Goal: Task Accomplishment & Management: Use online tool/utility

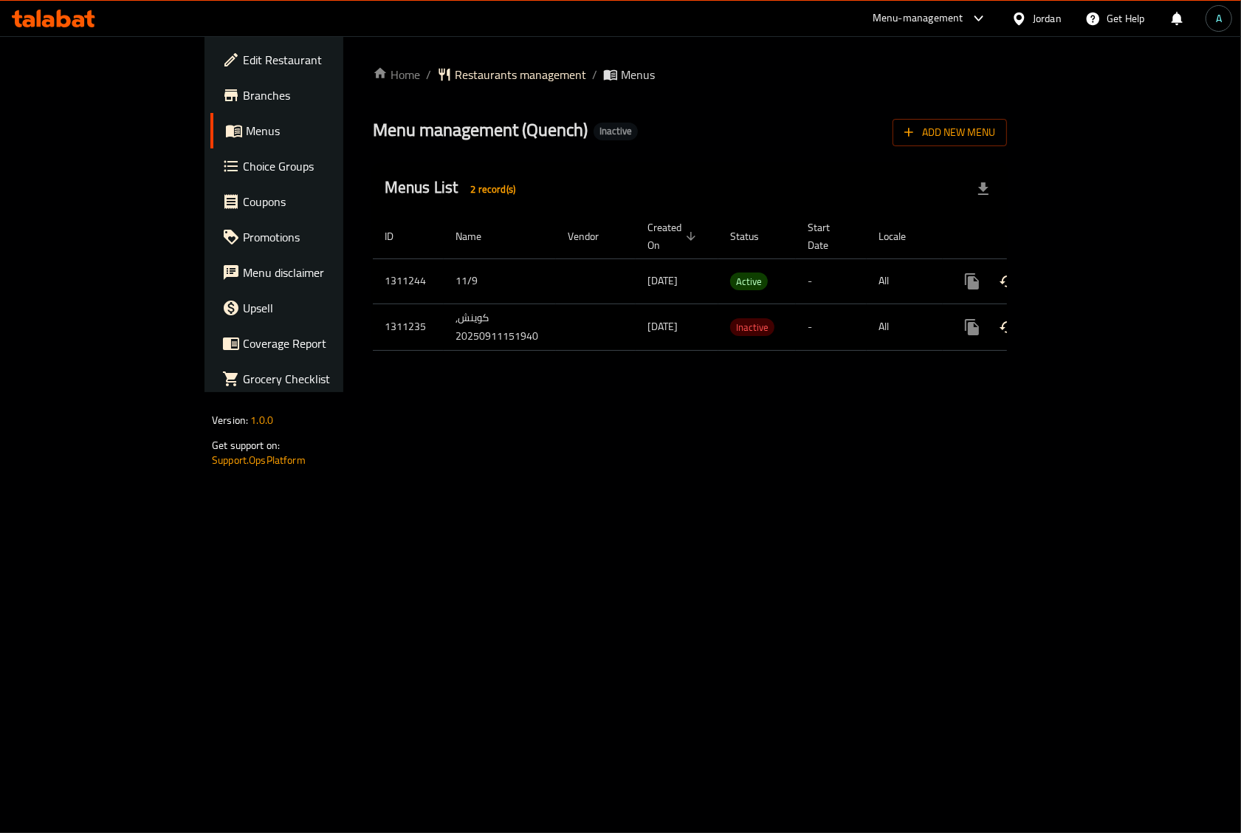
click at [1096, 278] on link "enhanced table" at bounding box center [1078, 281] width 35 height 35
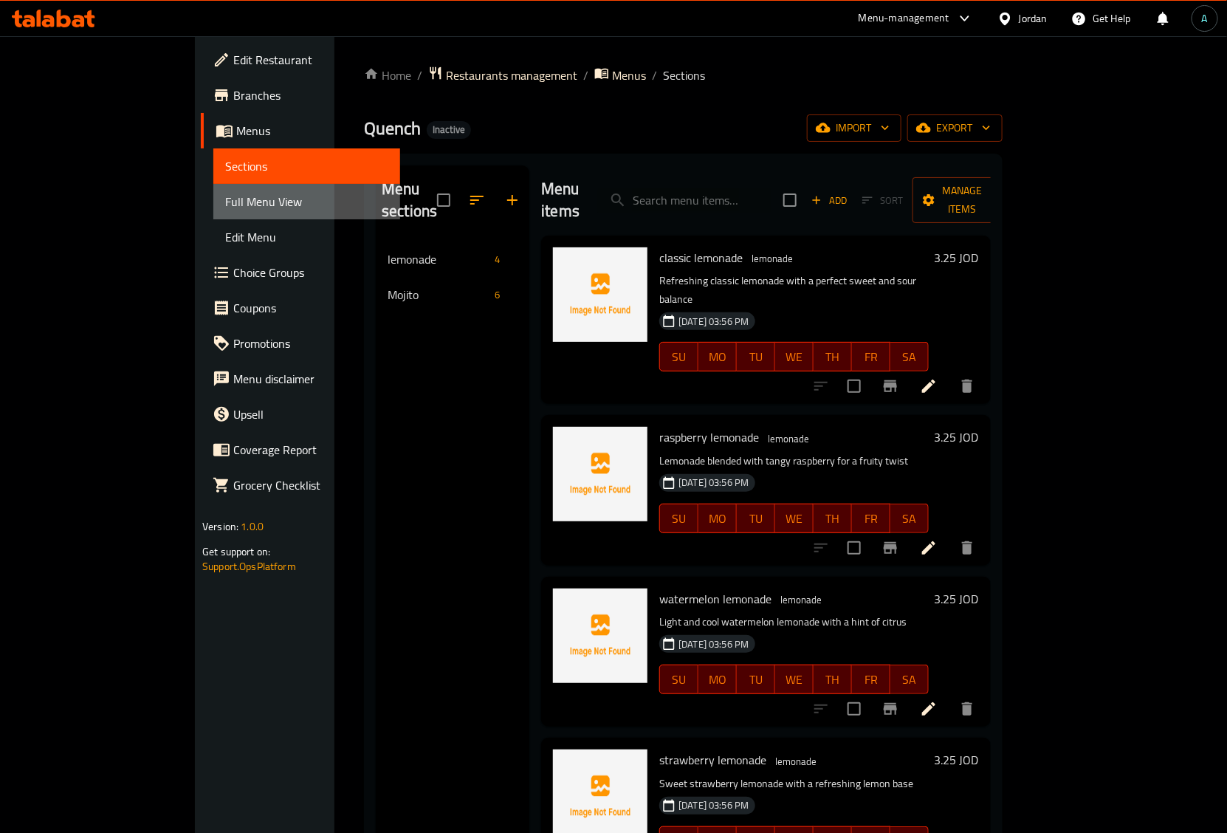
click at [225, 203] on span "Full Menu View" at bounding box center [306, 202] width 163 height 18
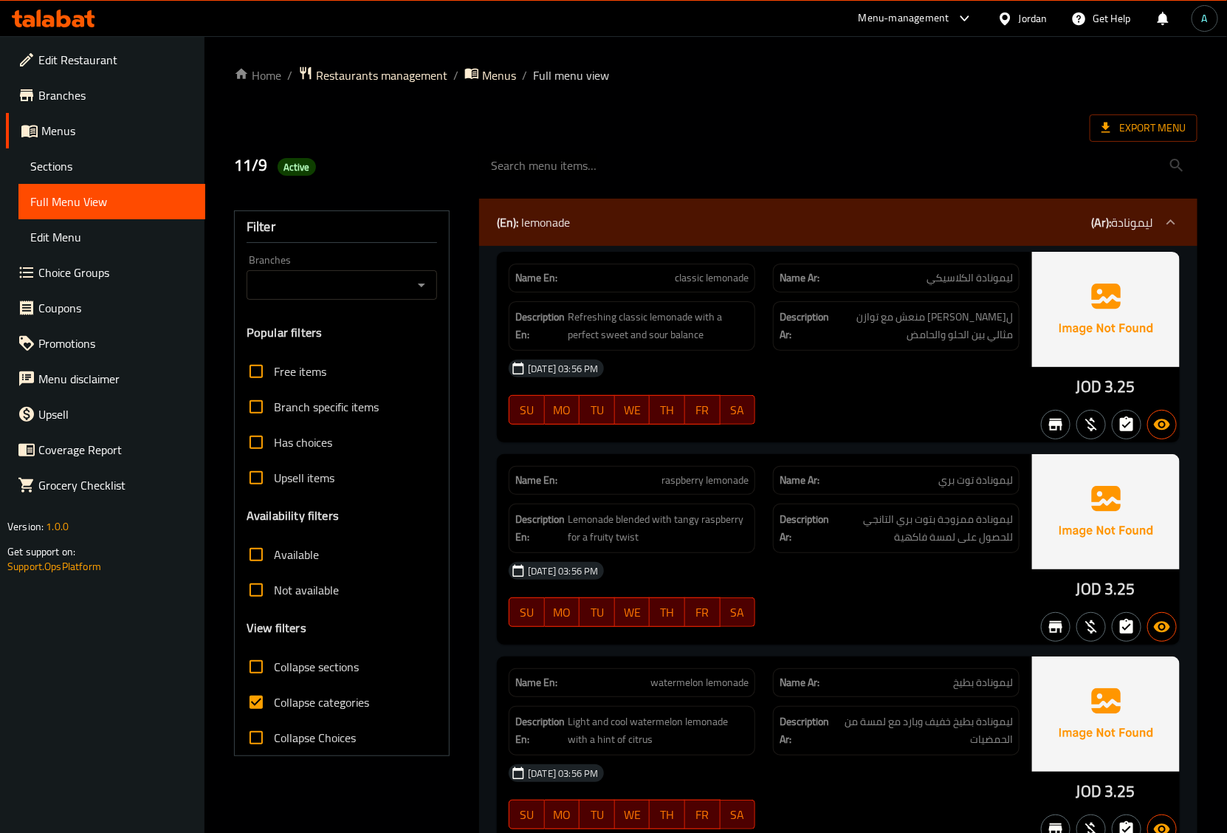
click at [309, 709] on span "Collapse categories" at bounding box center [321, 702] width 95 height 18
click at [274, 709] on input "Collapse categories" at bounding box center [255, 701] width 35 height 35
checkbox input "false"
drag, startPoint x: 1081, startPoint y: 385, endPoint x: 1093, endPoint y: 390, distance: 12.6
click at [1101, 389] on span "JOD" at bounding box center [1088, 386] width 25 height 29
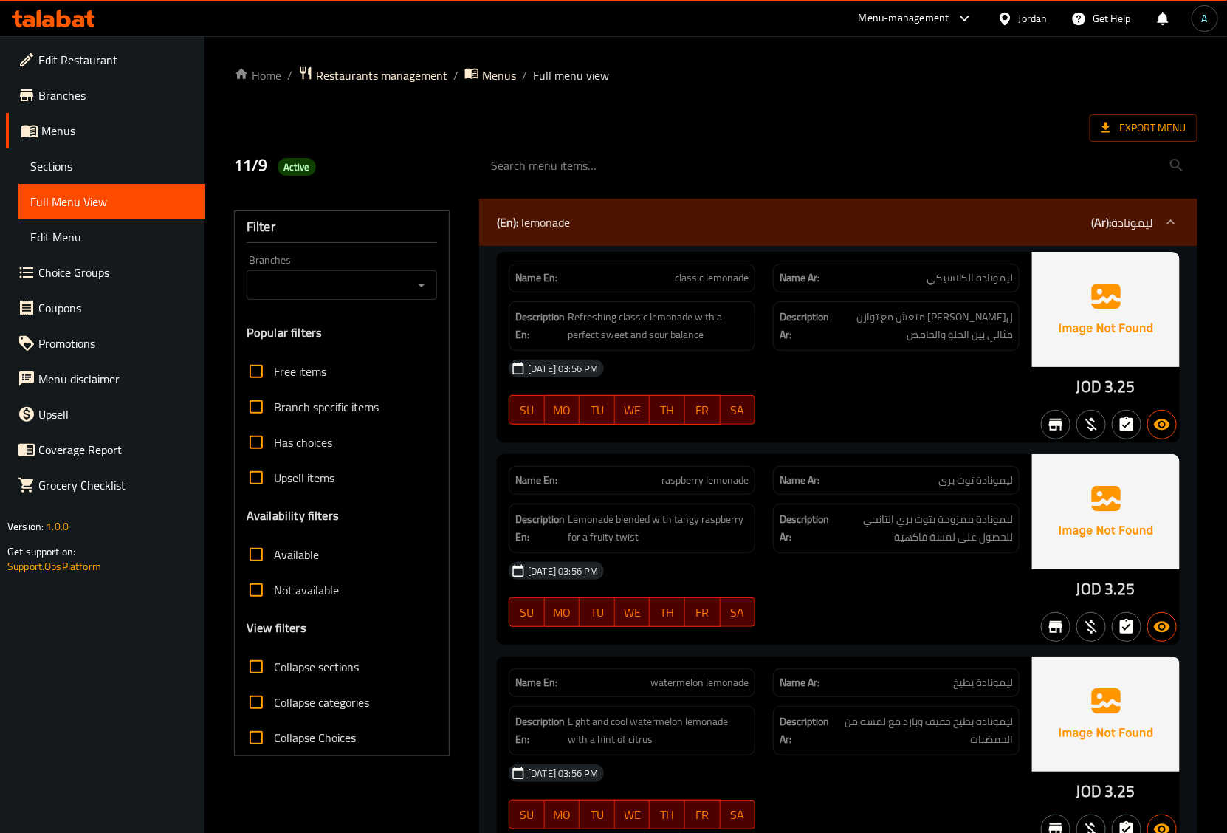
click at [1076, 390] on span "JOD" at bounding box center [1088, 386] width 25 height 29
drag, startPoint x: 1075, startPoint y: 390, endPoint x: 1101, endPoint y: 390, distance: 25.8
click at [1101, 390] on div "JOD 3.25" at bounding box center [1106, 347] width 148 height 190
click at [1100, 390] on span "JOD" at bounding box center [1088, 386] width 25 height 29
click at [1100, 390] on div "JOD 3.25" at bounding box center [1106, 347] width 148 height 190
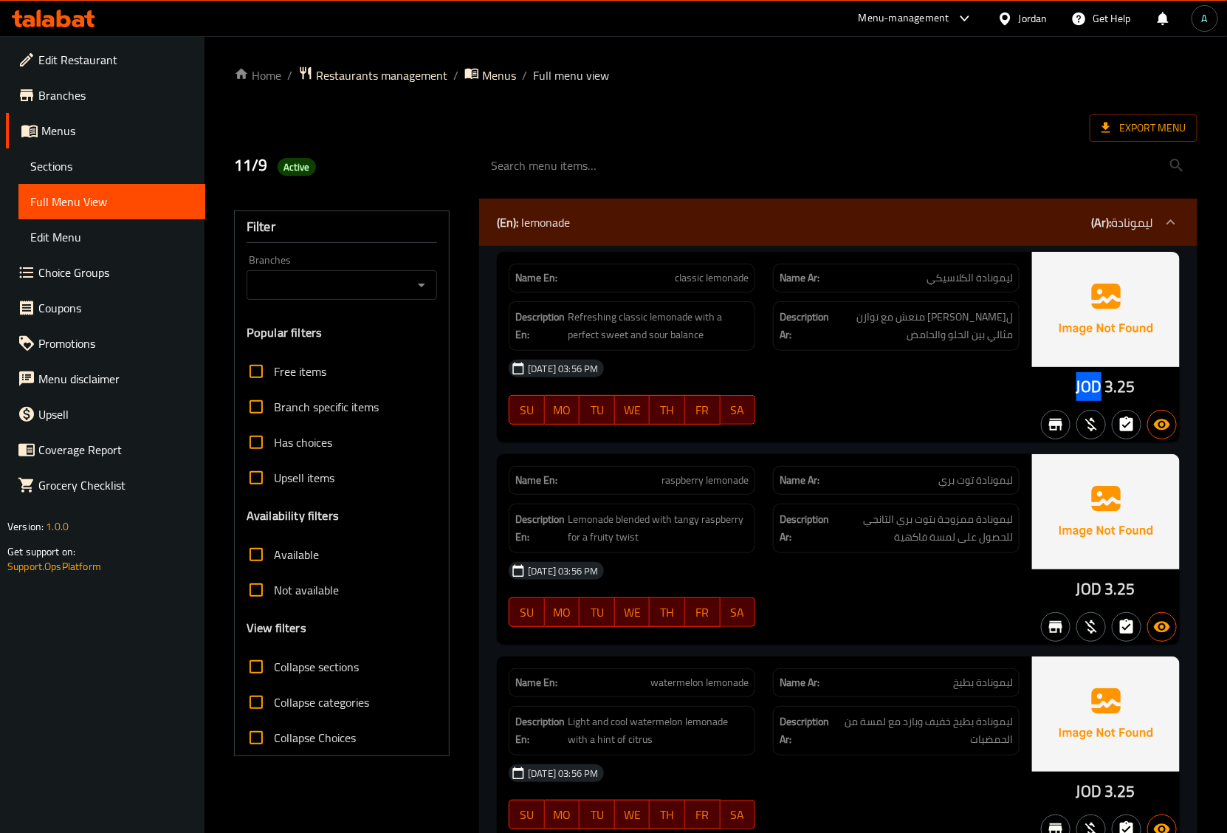
copy span "JOD"
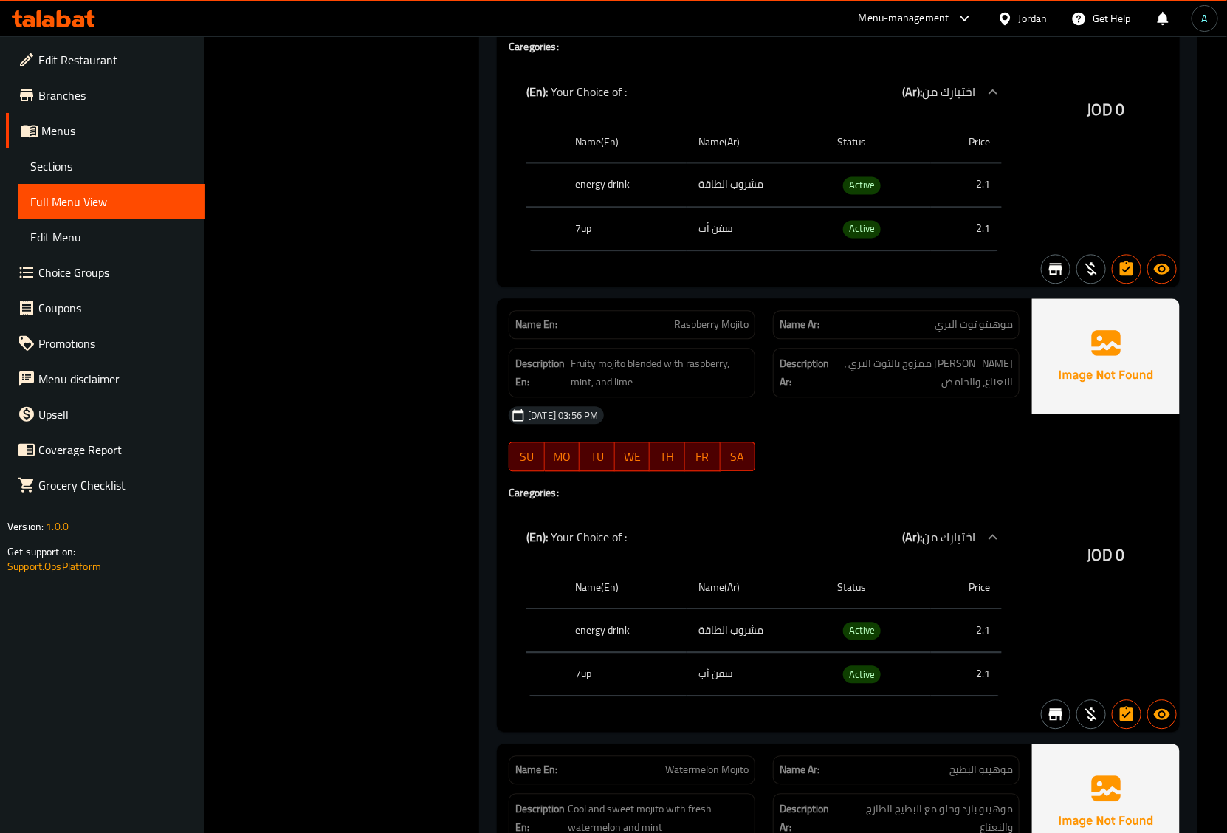
scroll to position [1015, 0]
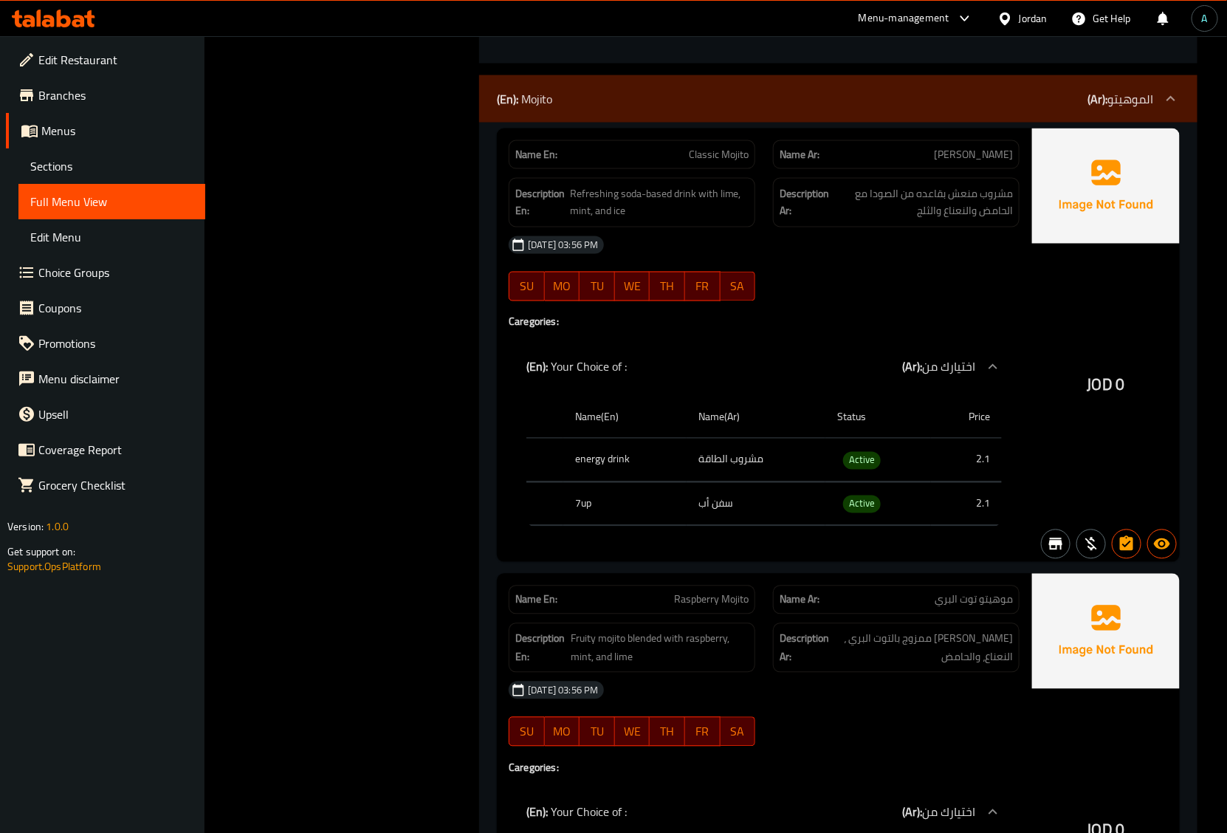
click at [857, 469] on span "Active" at bounding box center [862, 460] width 38 height 17
copy span "Active"
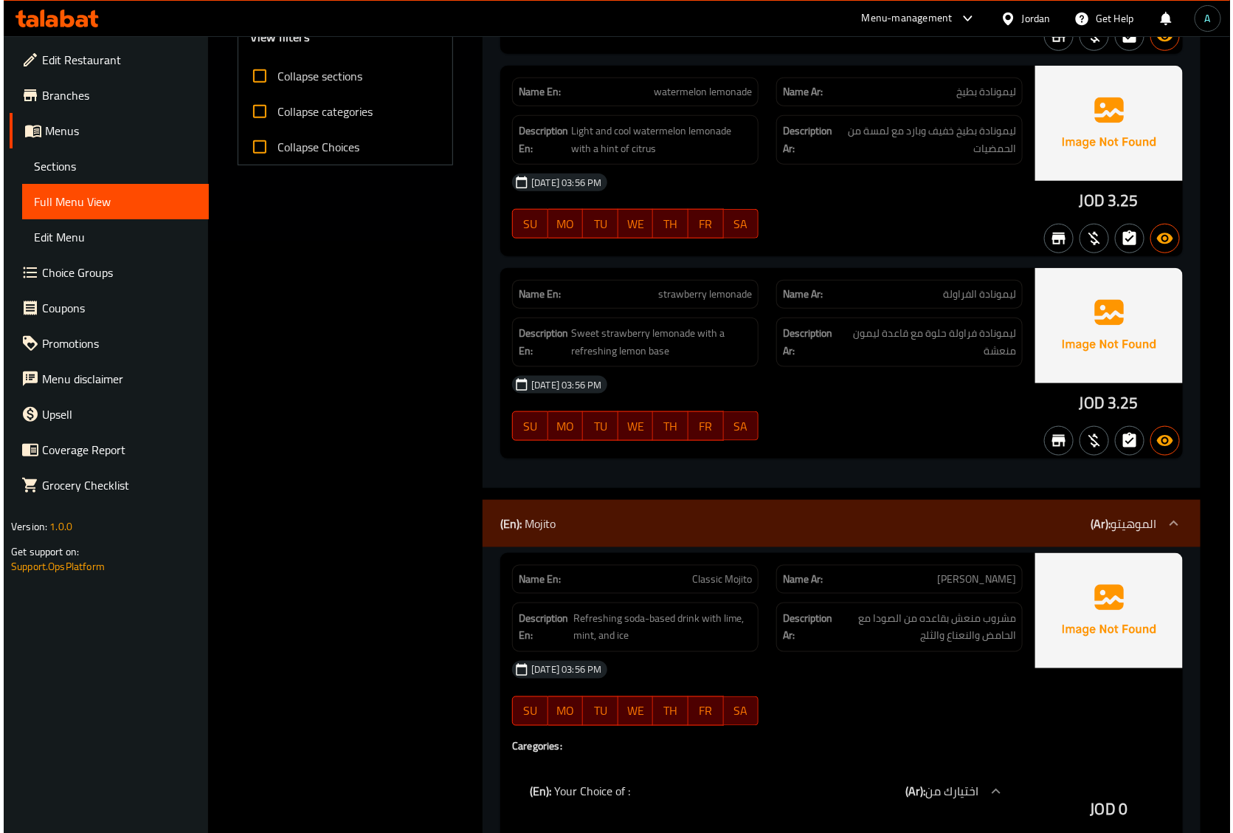
scroll to position [0, 0]
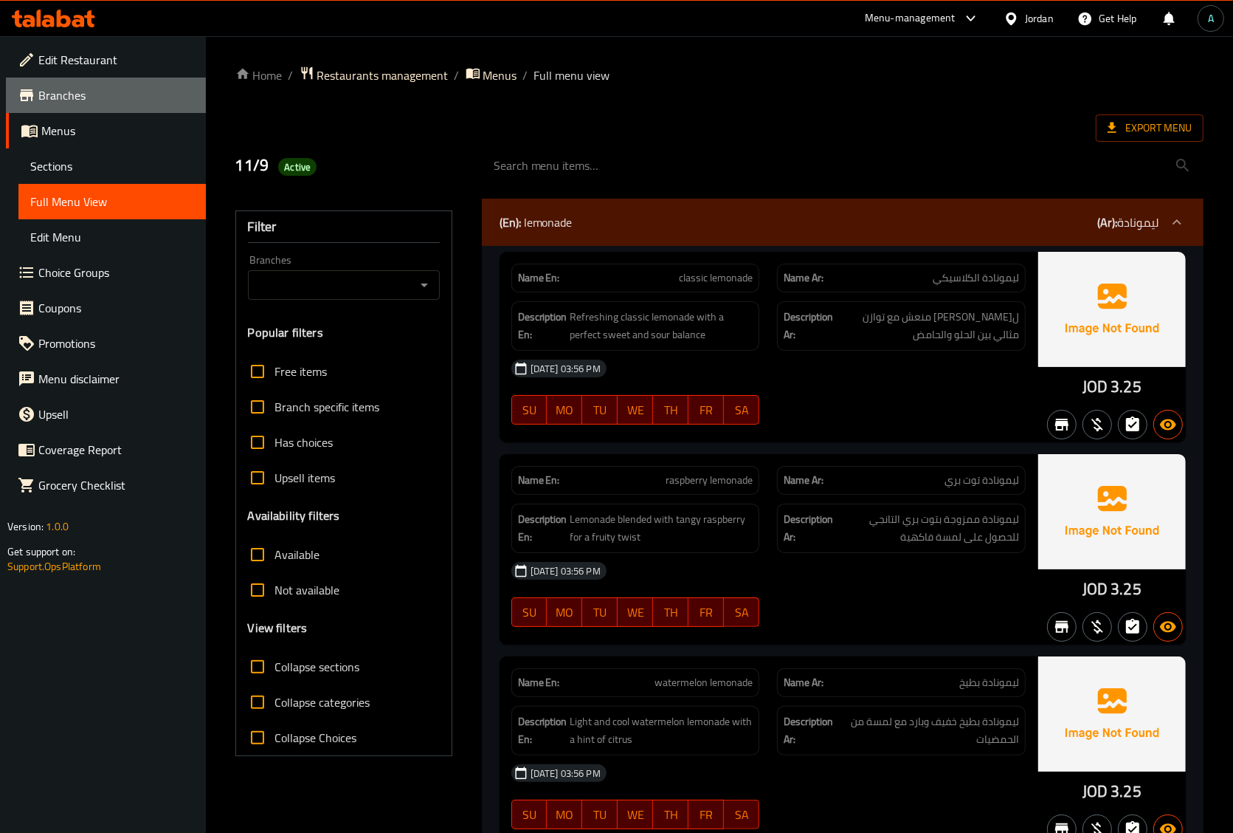
click at [81, 94] on span "Branches" at bounding box center [116, 95] width 156 height 18
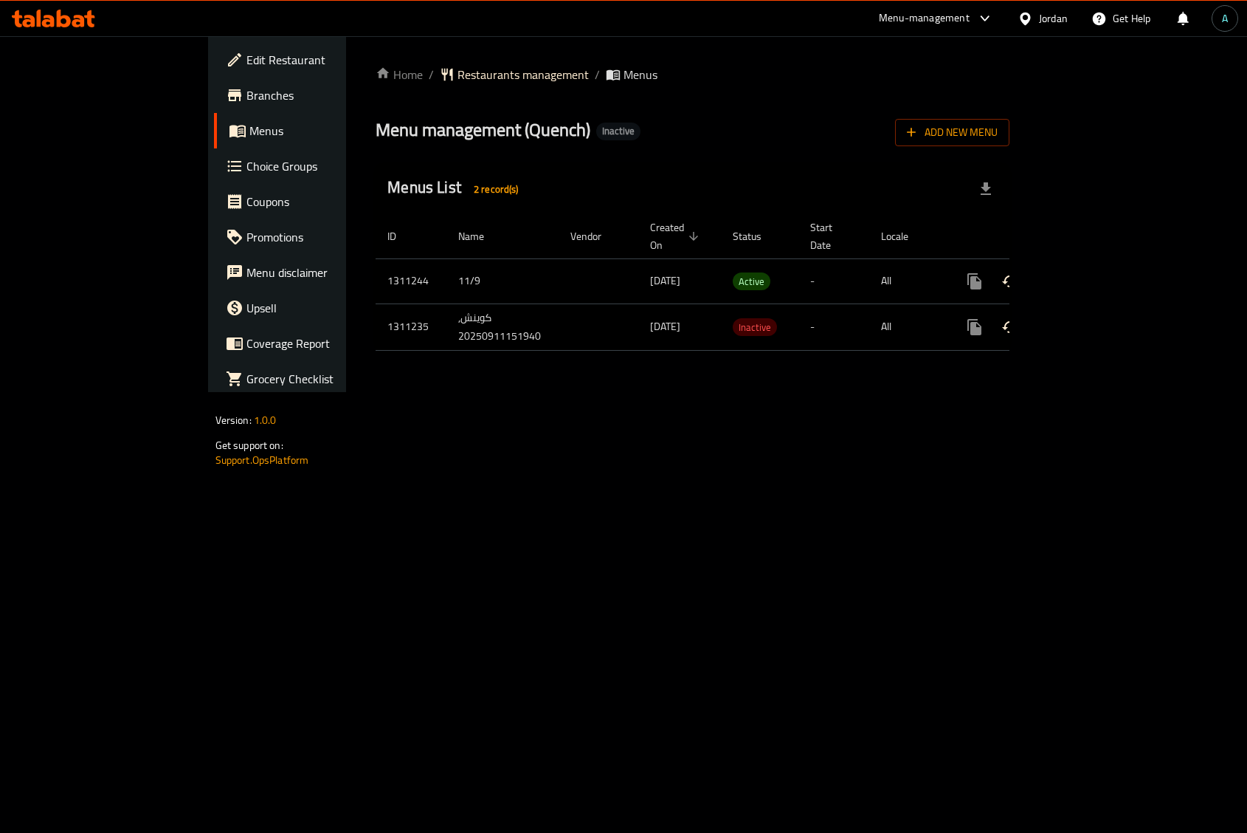
click at [1090, 272] on icon "enhanced table" at bounding box center [1082, 281] width 18 height 18
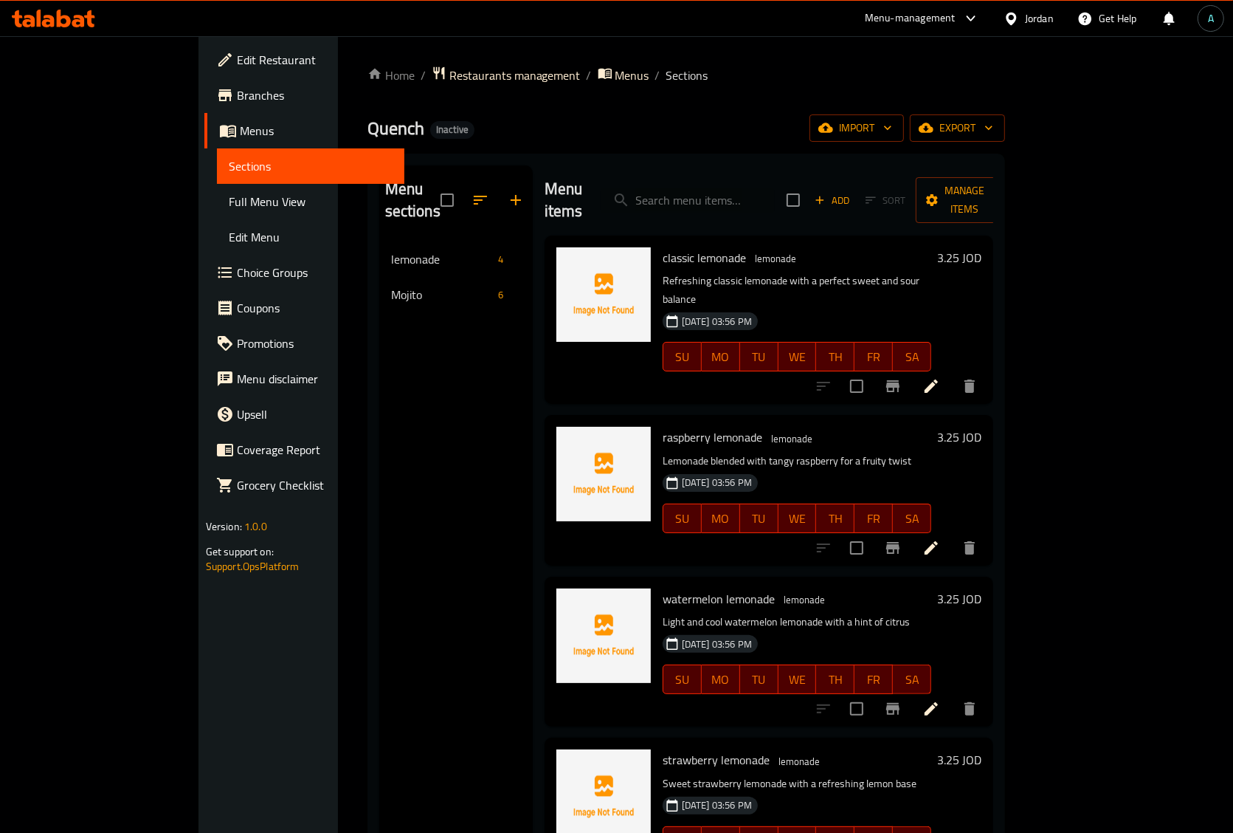
click at [229, 209] on span "Full Menu View" at bounding box center [311, 202] width 164 height 18
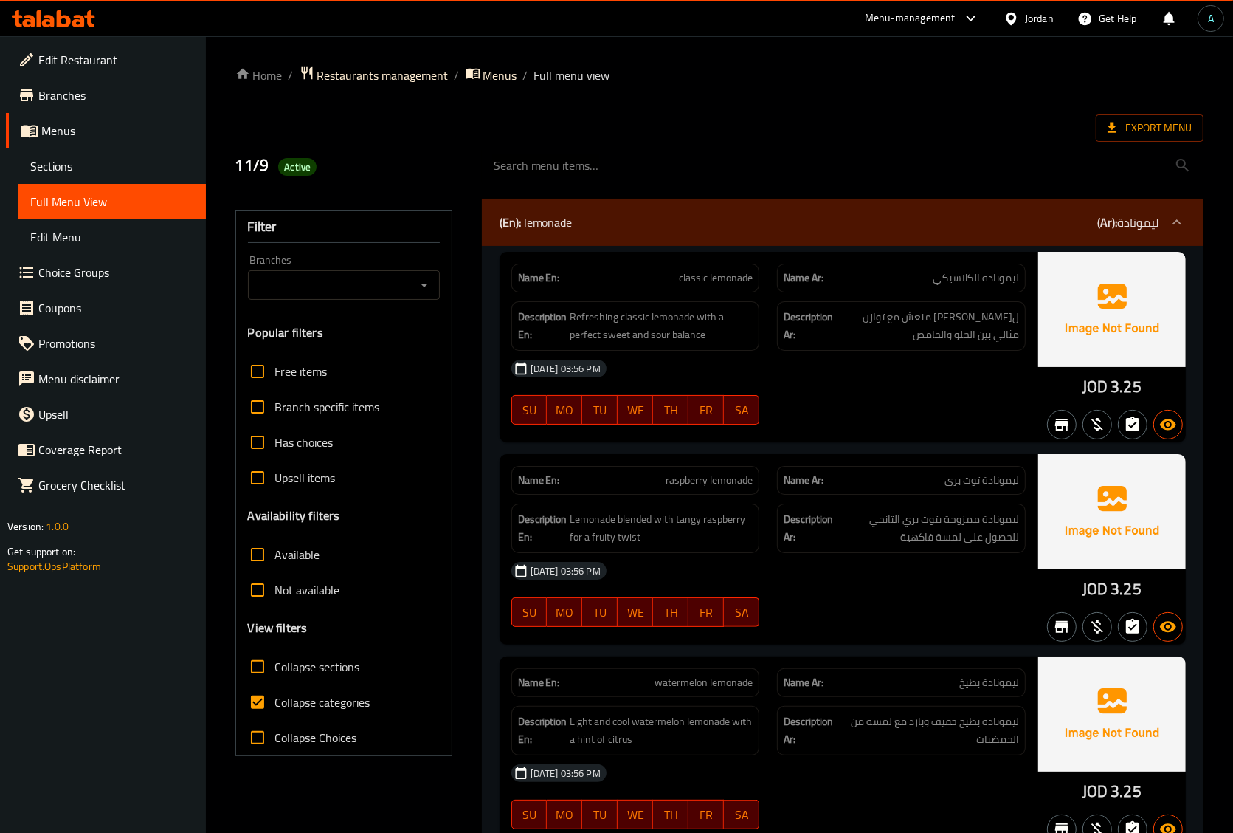
click at [331, 701] on span "Collapse categories" at bounding box center [322, 702] width 95 height 18
click at [275, 701] on input "Collapse categories" at bounding box center [257, 701] width 35 height 35
checkbox input "false"
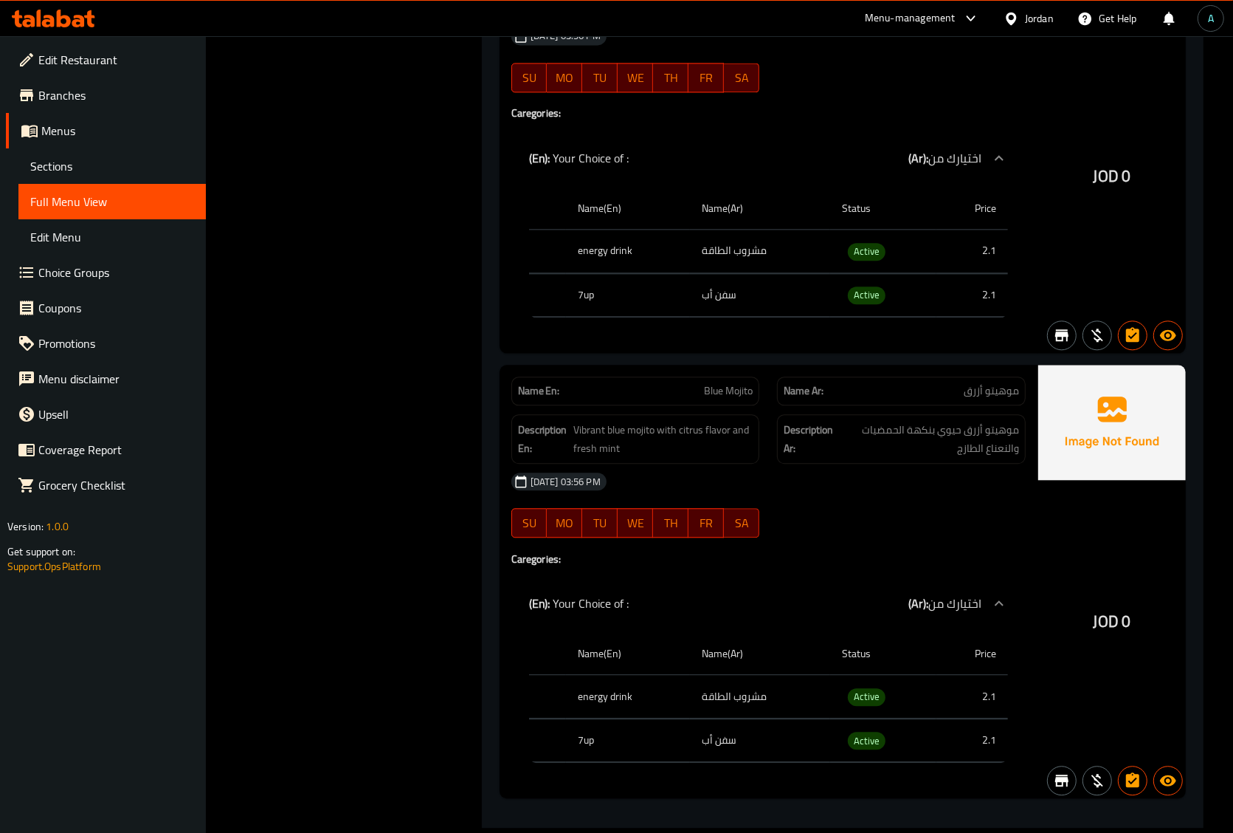
scroll to position [3046, 0]
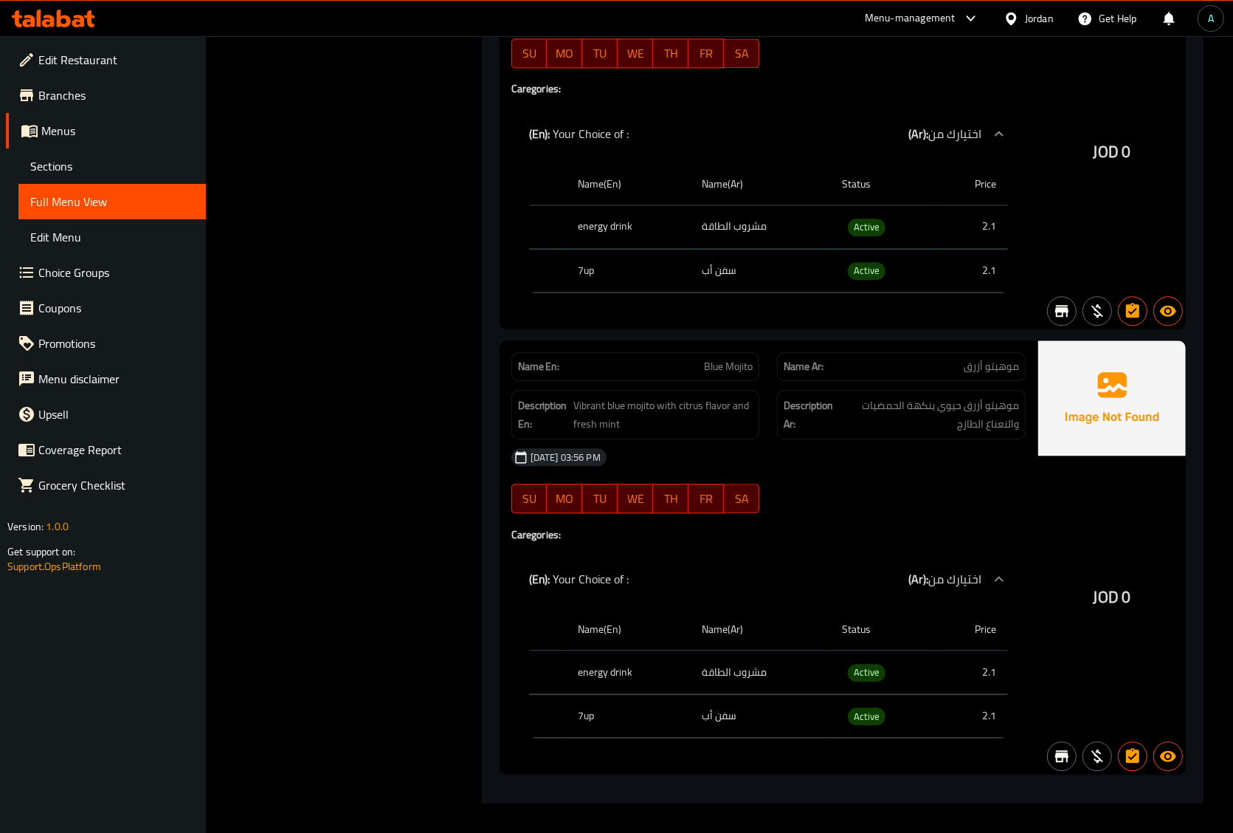
click at [917, 444] on div "[DATE] 03:56 PM" at bounding box center [769, 456] width 532 height 35
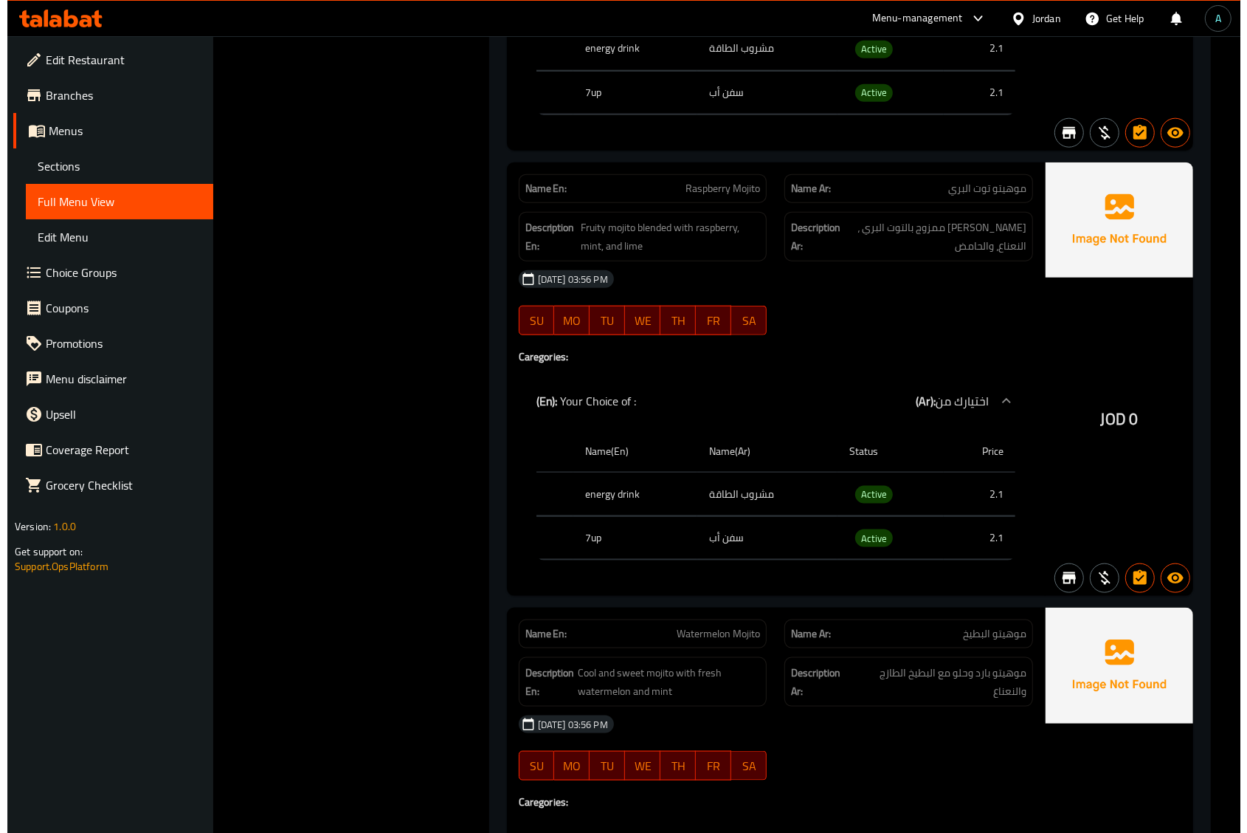
scroll to position [0, 0]
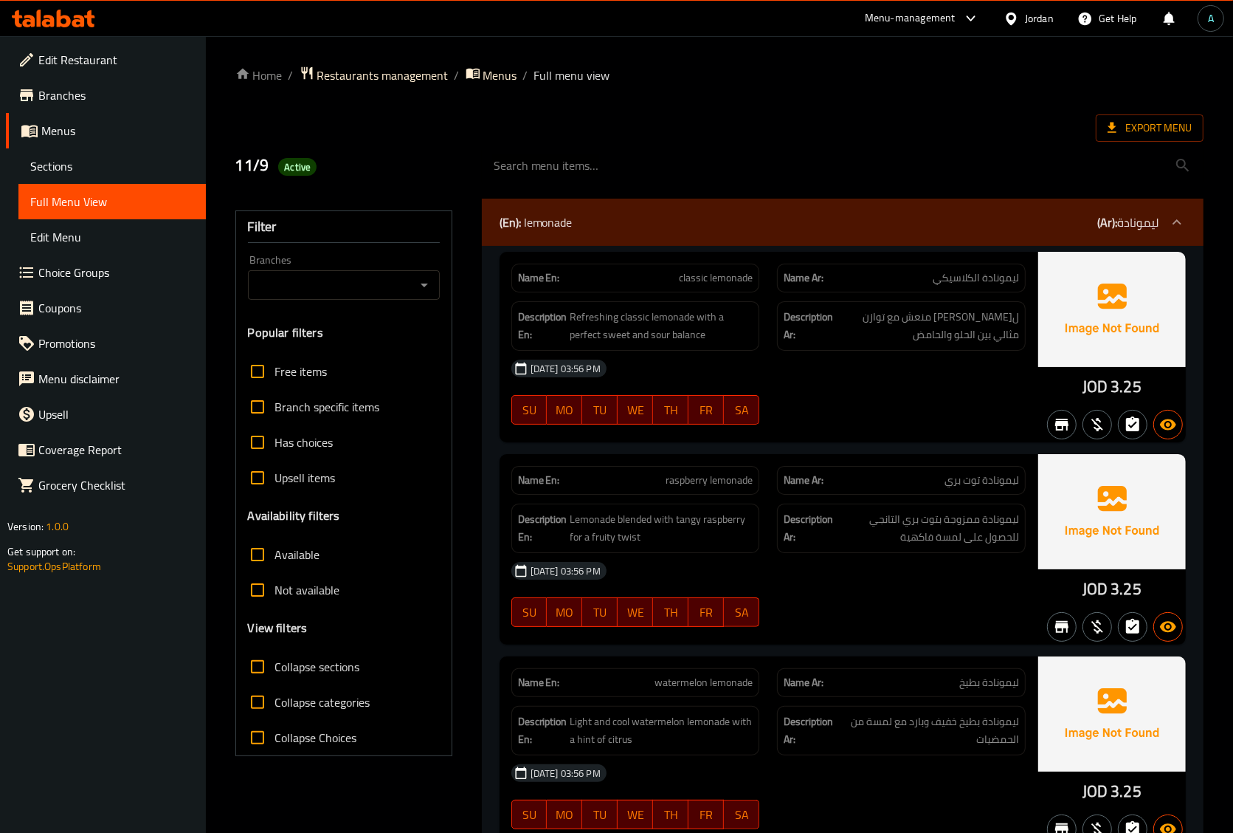
click at [465, 141] on div "11/9 Active" at bounding box center [350, 166] width 247 height 66
click at [1156, 120] on span "Export Menu" at bounding box center [1150, 128] width 84 height 18
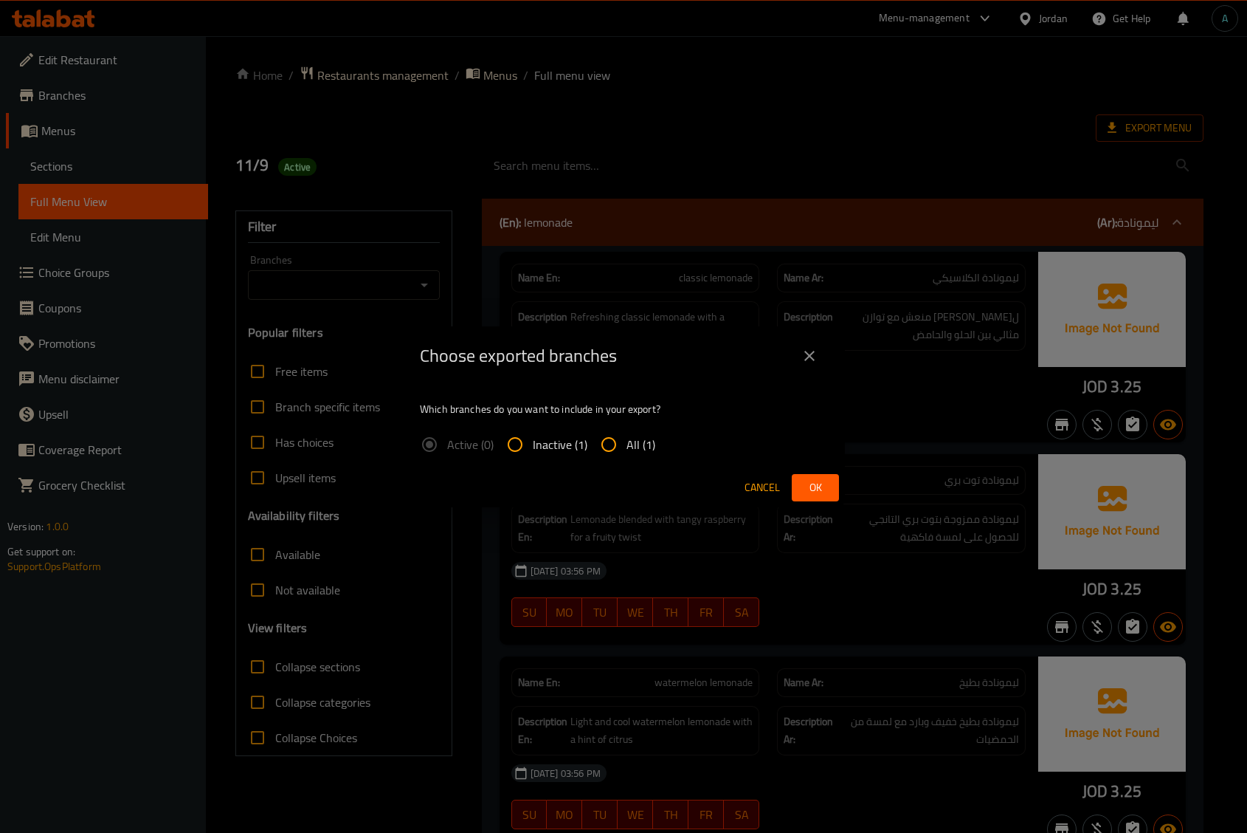
click at [636, 432] on label "All (1)" at bounding box center [623, 444] width 64 height 35
click at [627, 432] on input "All (1)" at bounding box center [608, 444] width 35 height 35
radio input "true"
click at [821, 489] on span "Ok" at bounding box center [816, 487] width 24 height 18
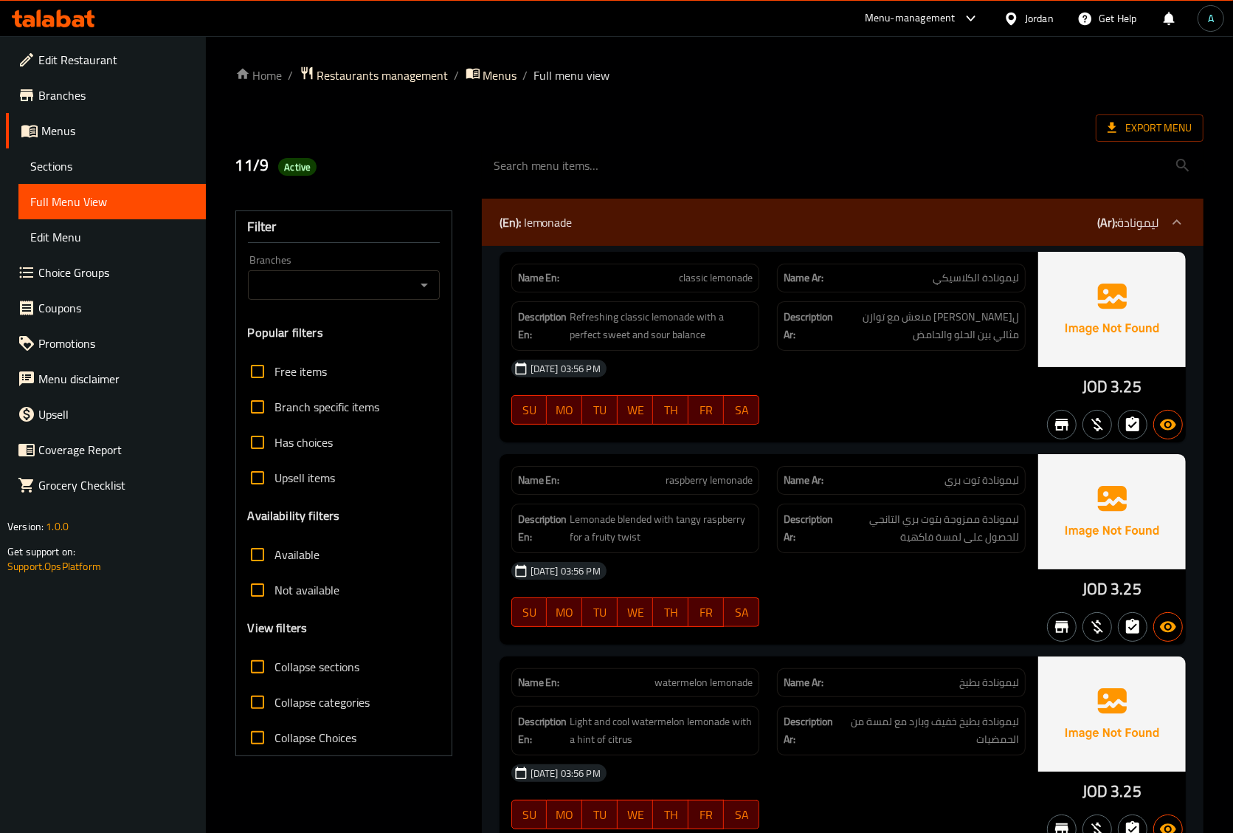
click at [49, 12] on icon at bounding box center [53, 19] width 83 height 18
